Goal: Task Accomplishment & Management: Manage account settings

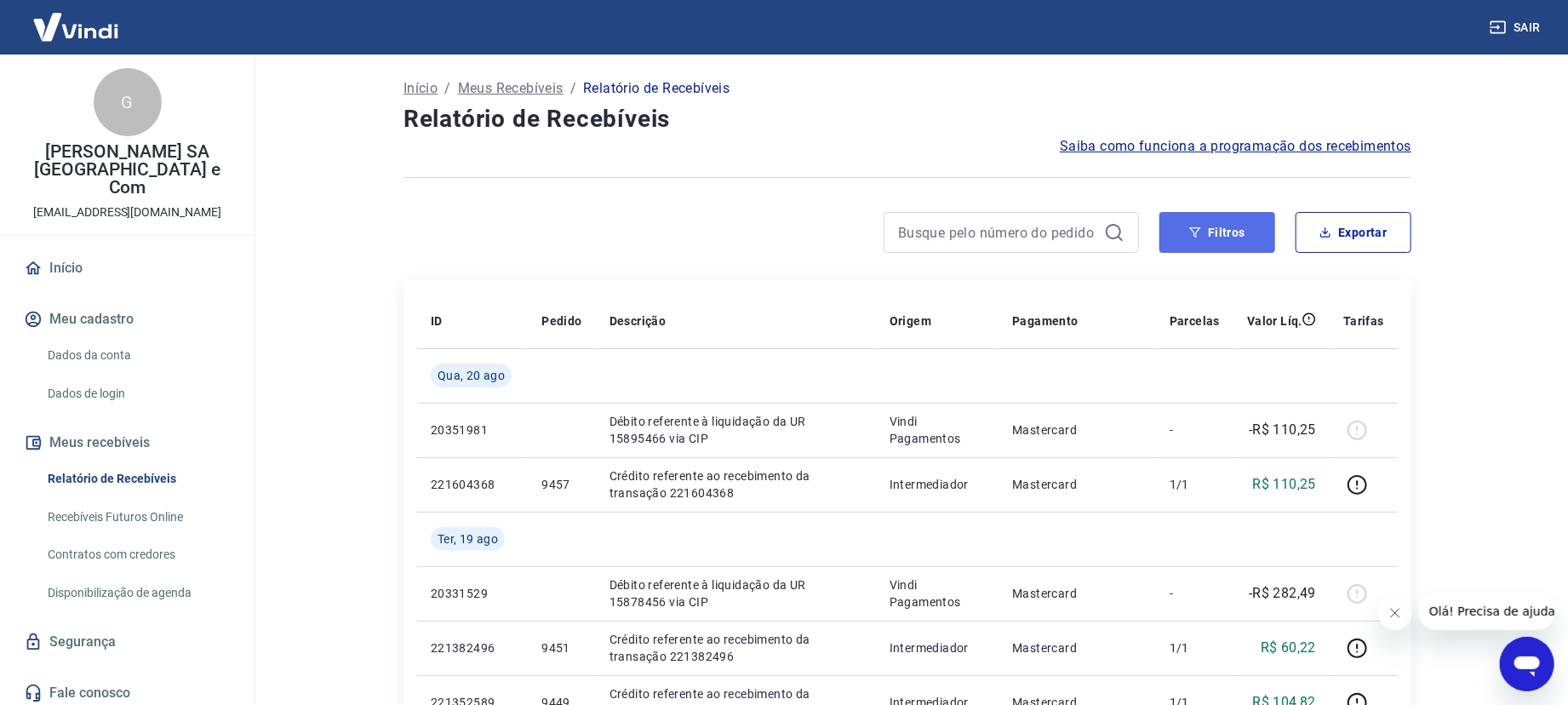
click at [1223, 231] on button "Filtros" at bounding box center [1217, 233] width 116 height 41
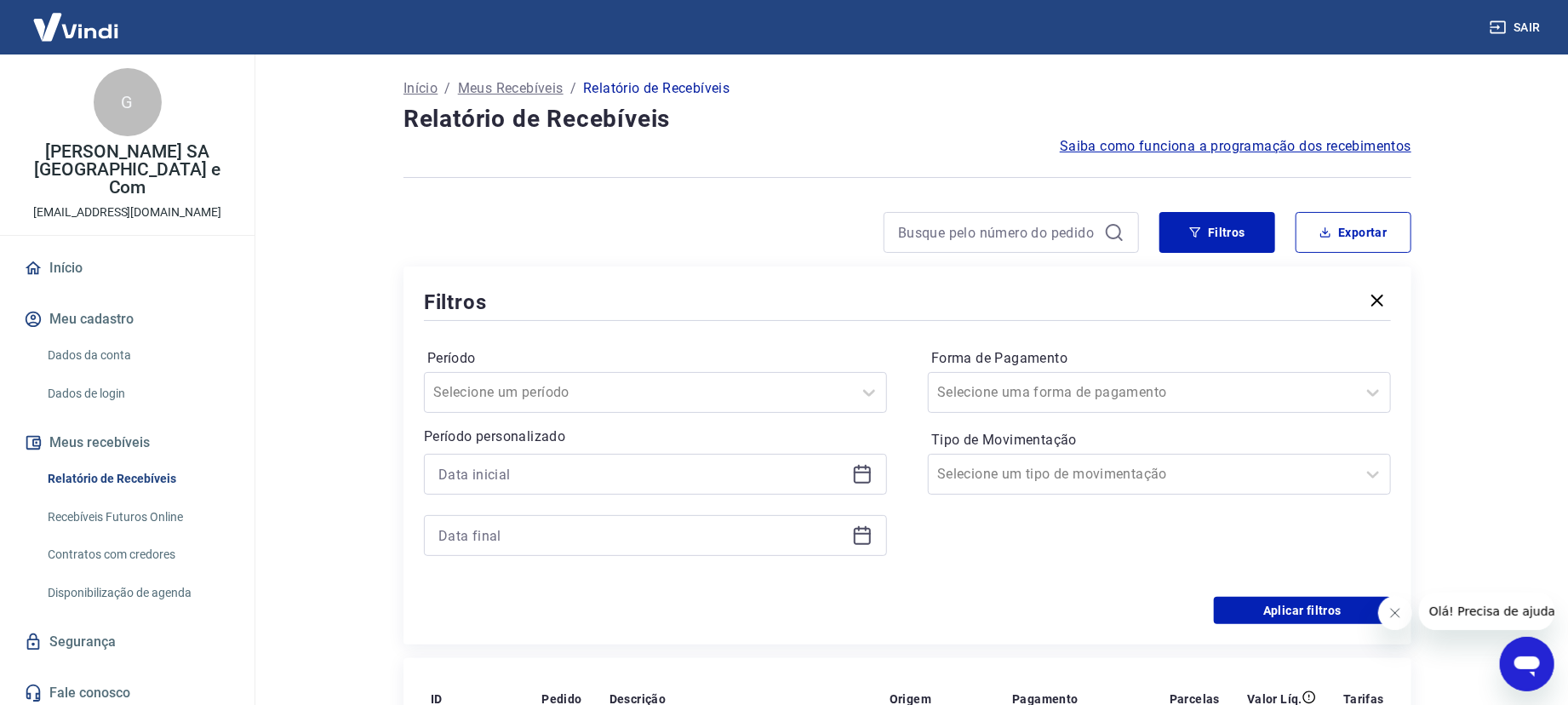
click at [860, 469] on icon at bounding box center [861, 474] width 20 height 20
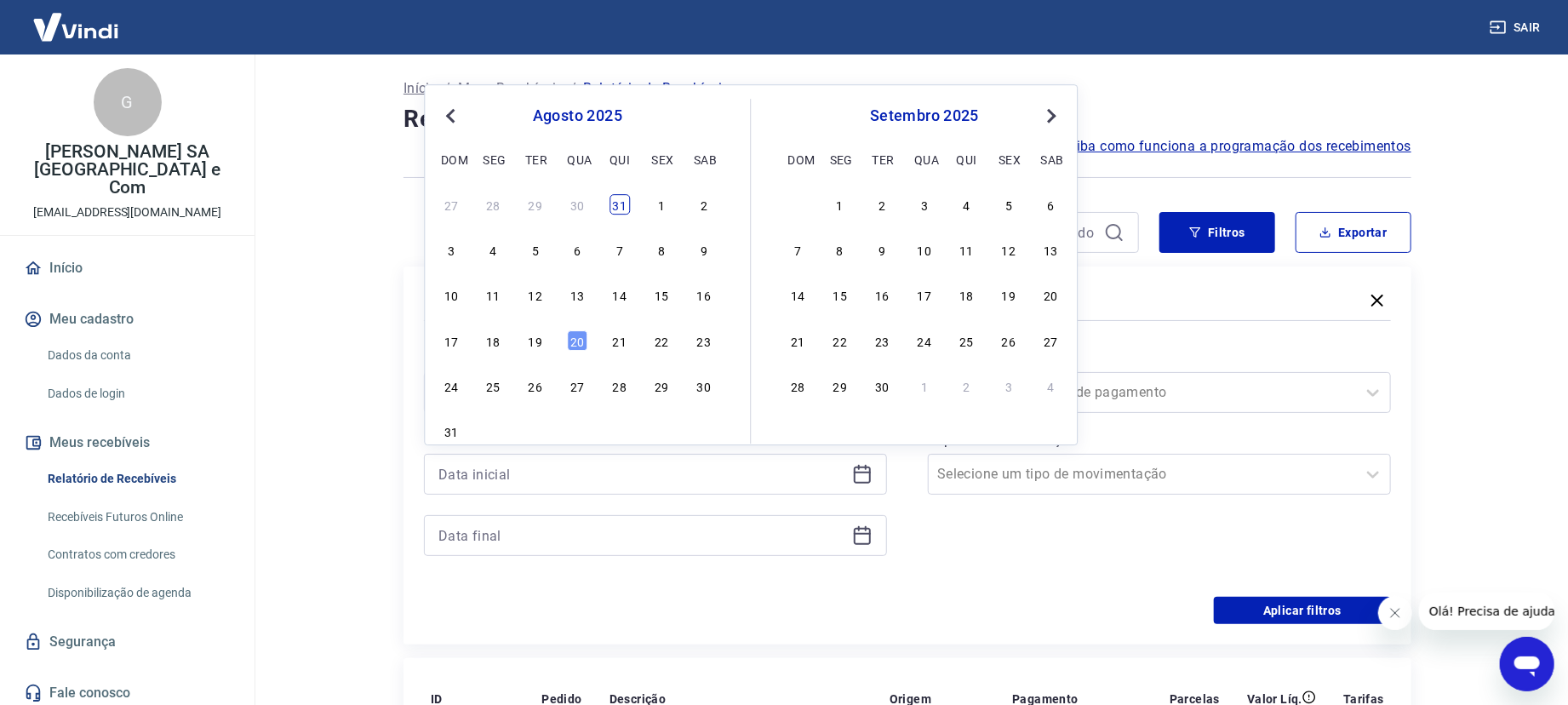
click at [618, 203] on div "31" at bounding box center [619, 204] width 20 height 20
type input "[DATE]"
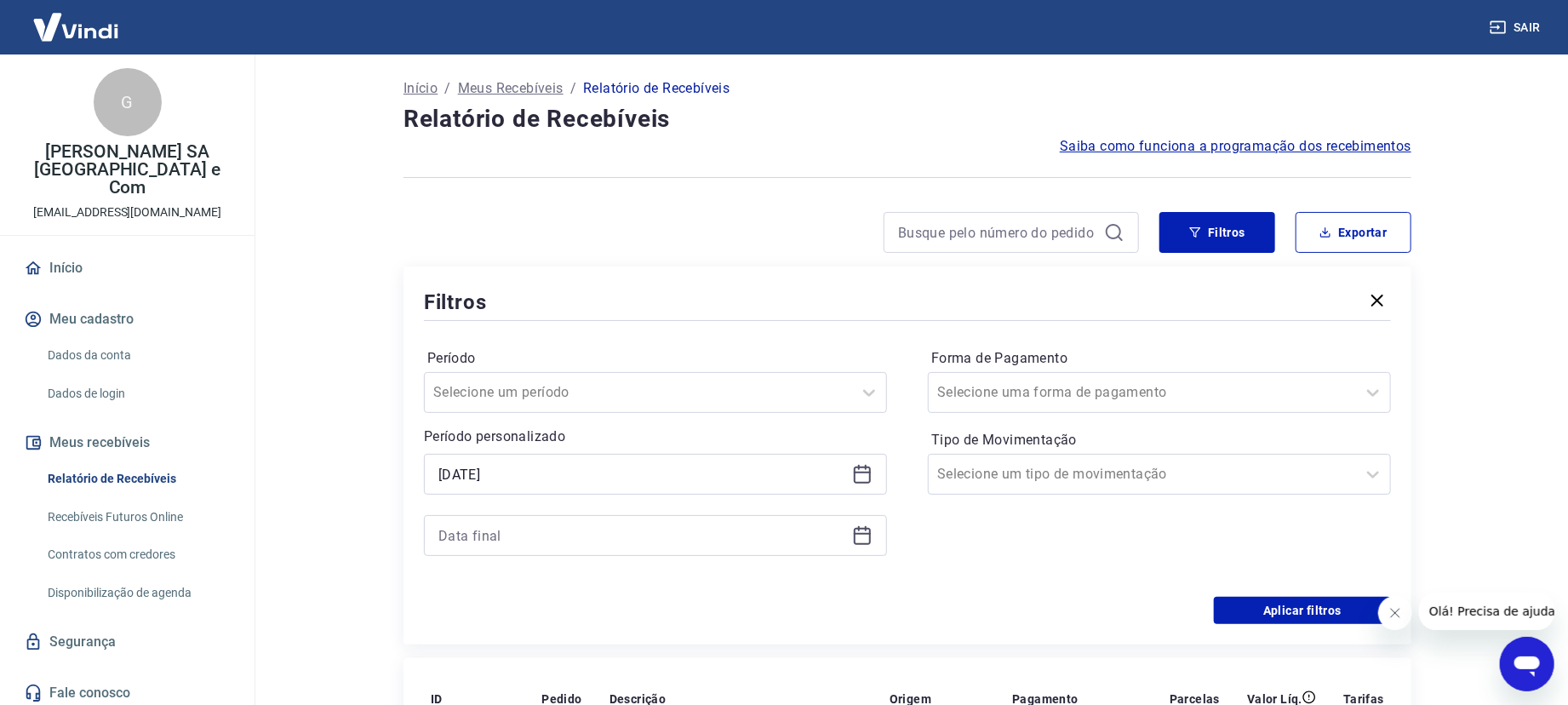
click at [865, 538] on icon at bounding box center [861, 535] width 20 height 20
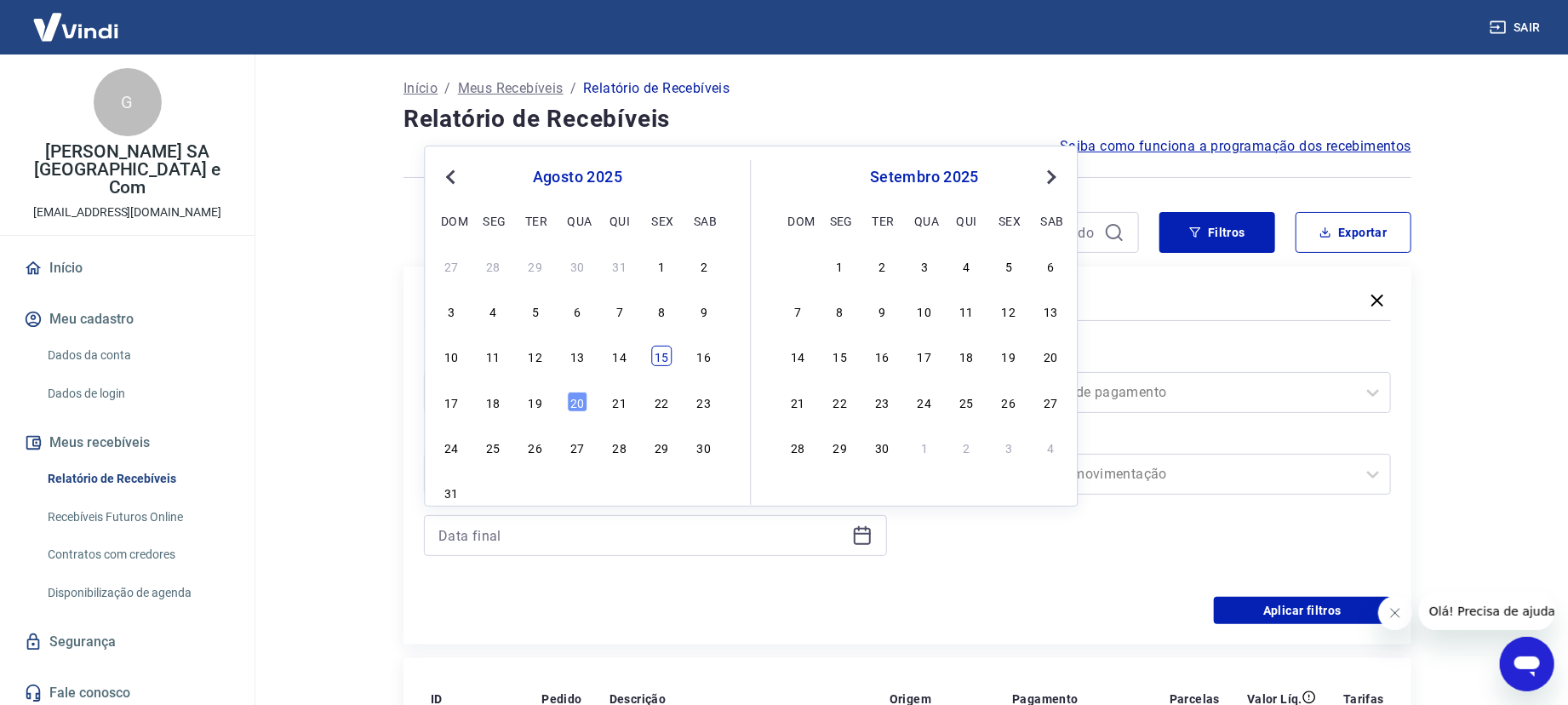
click at [661, 366] on div "15" at bounding box center [661, 355] width 20 height 20
type input "[DATE]"
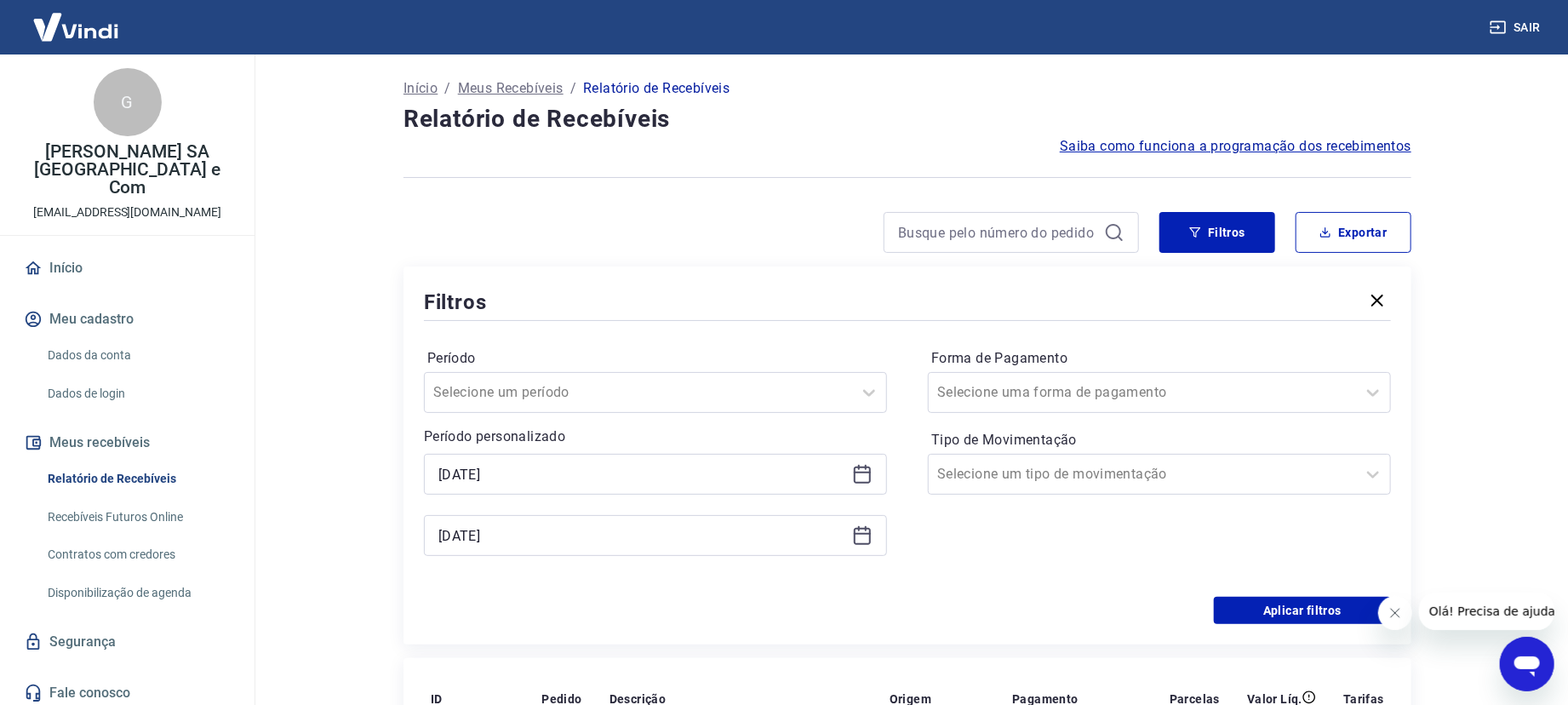
scroll to position [227, 0]
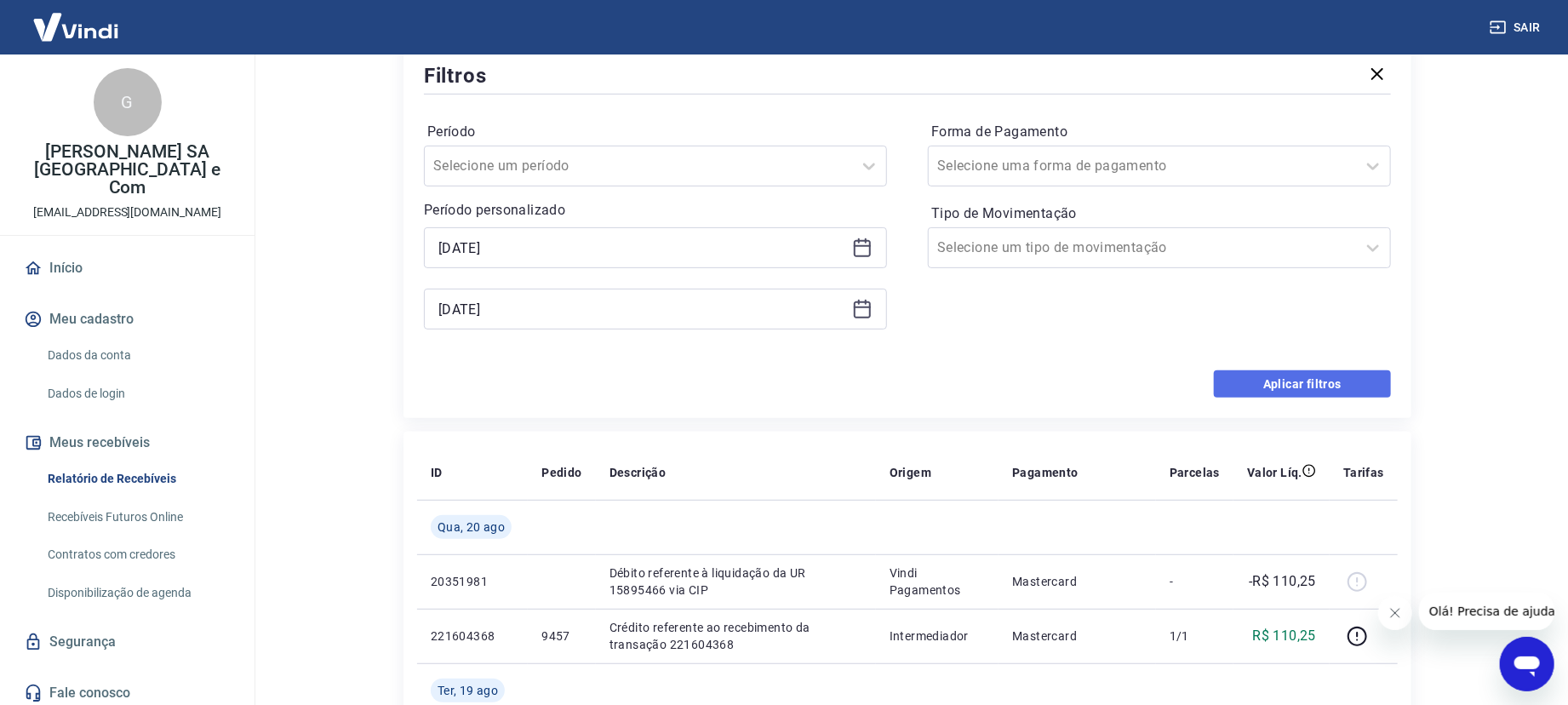
click at [1318, 376] on button "Aplicar filtros" at bounding box center [1302, 384] width 177 height 27
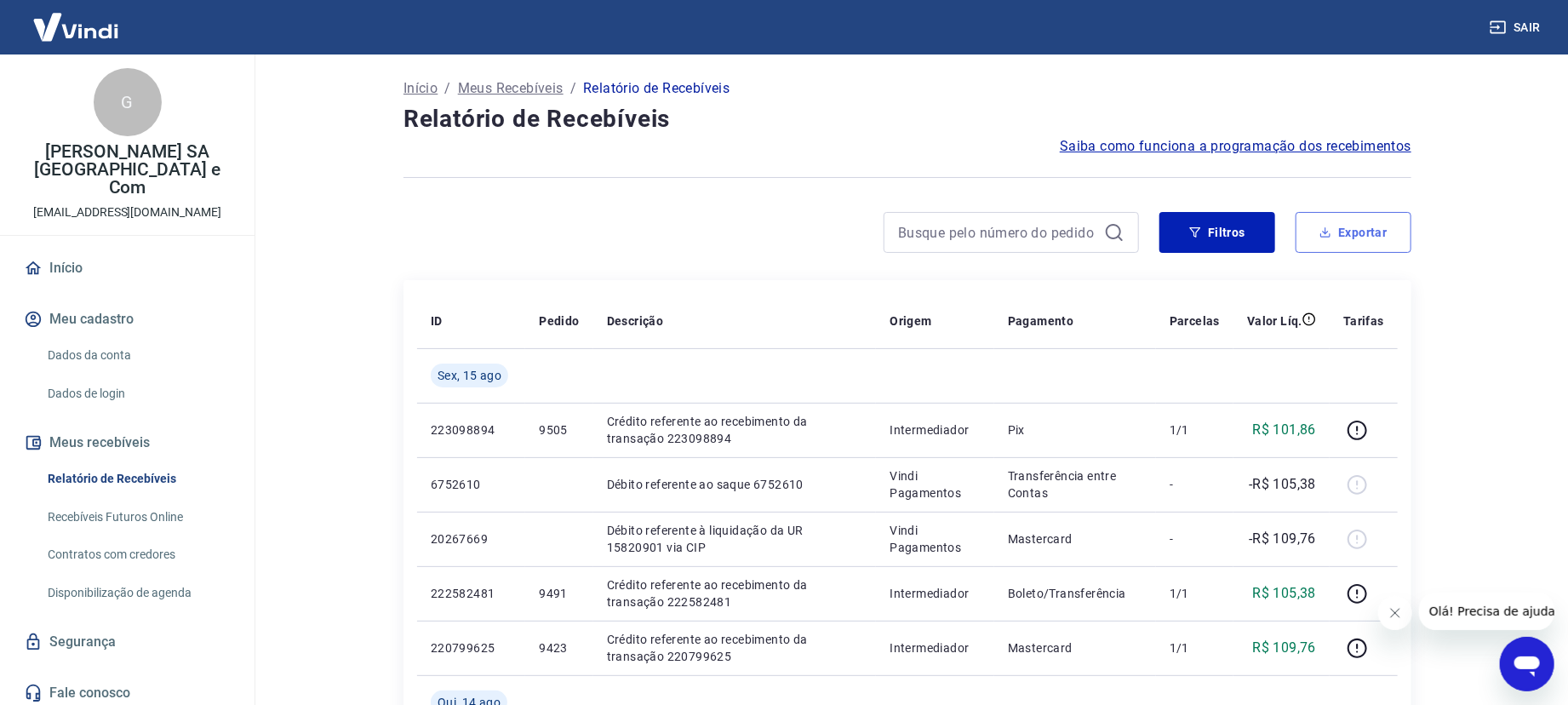
click at [1334, 222] on button "Exportar" at bounding box center [1353, 233] width 116 height 41
type input "31/07/2025"
type input "15/08/2025"
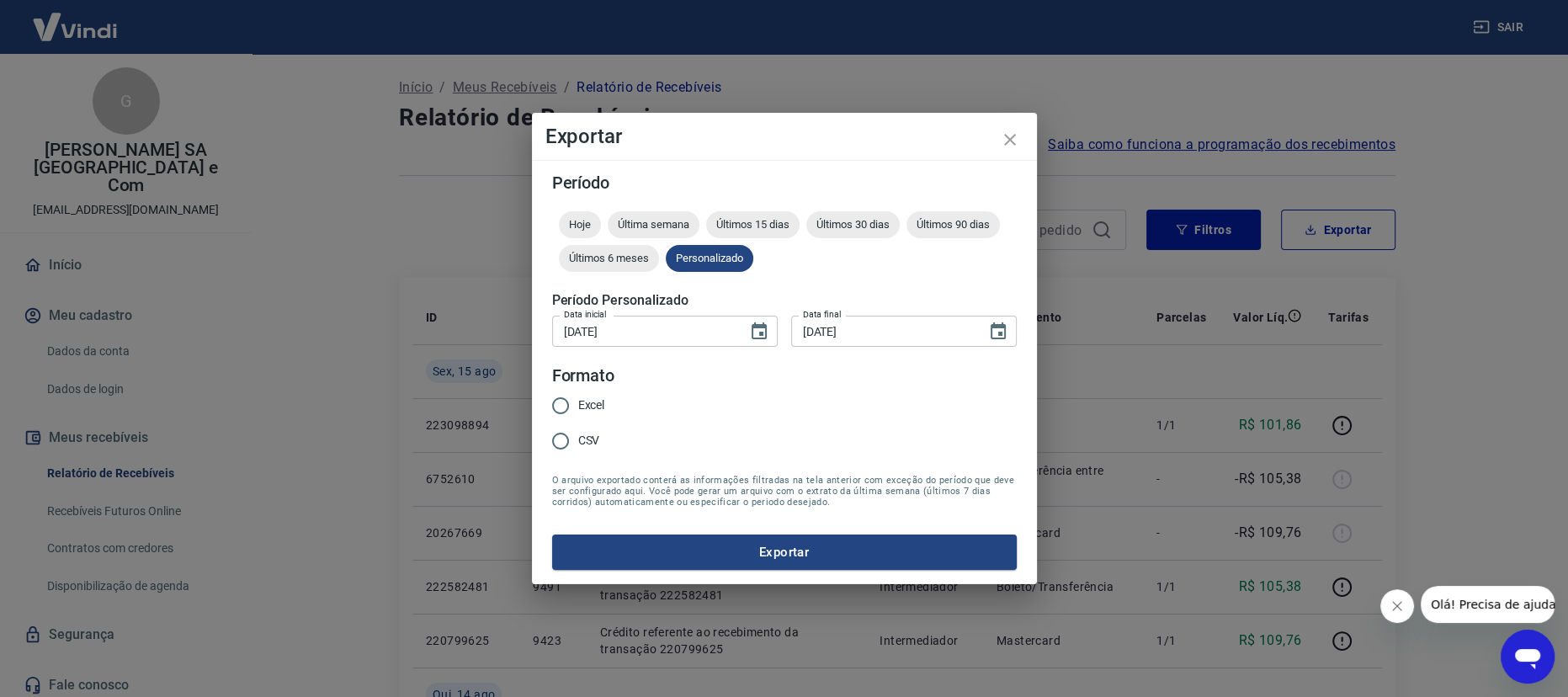
click at [576, 400] on input "Excel" at bounding box center [560, 405] width 36 height 36
radio input "true"
click at [789, 560] on button "Exportar" at bounding box center [784, 552] width 465 height 36
